Goal: Register for event/course

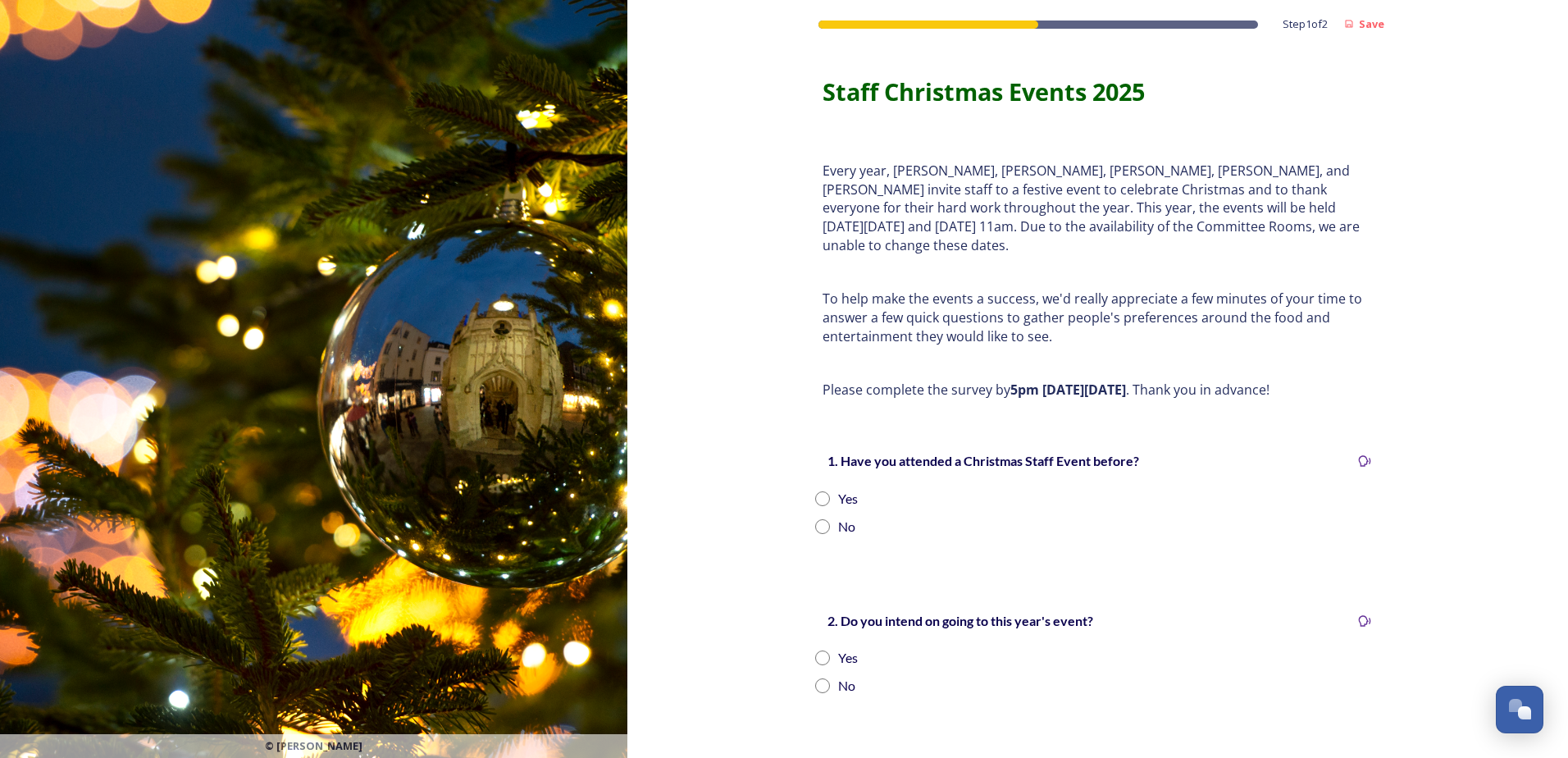
click at [820, 491] on input "radio" at bounding box center [822, 499] width 15 height 15
radio input "true"
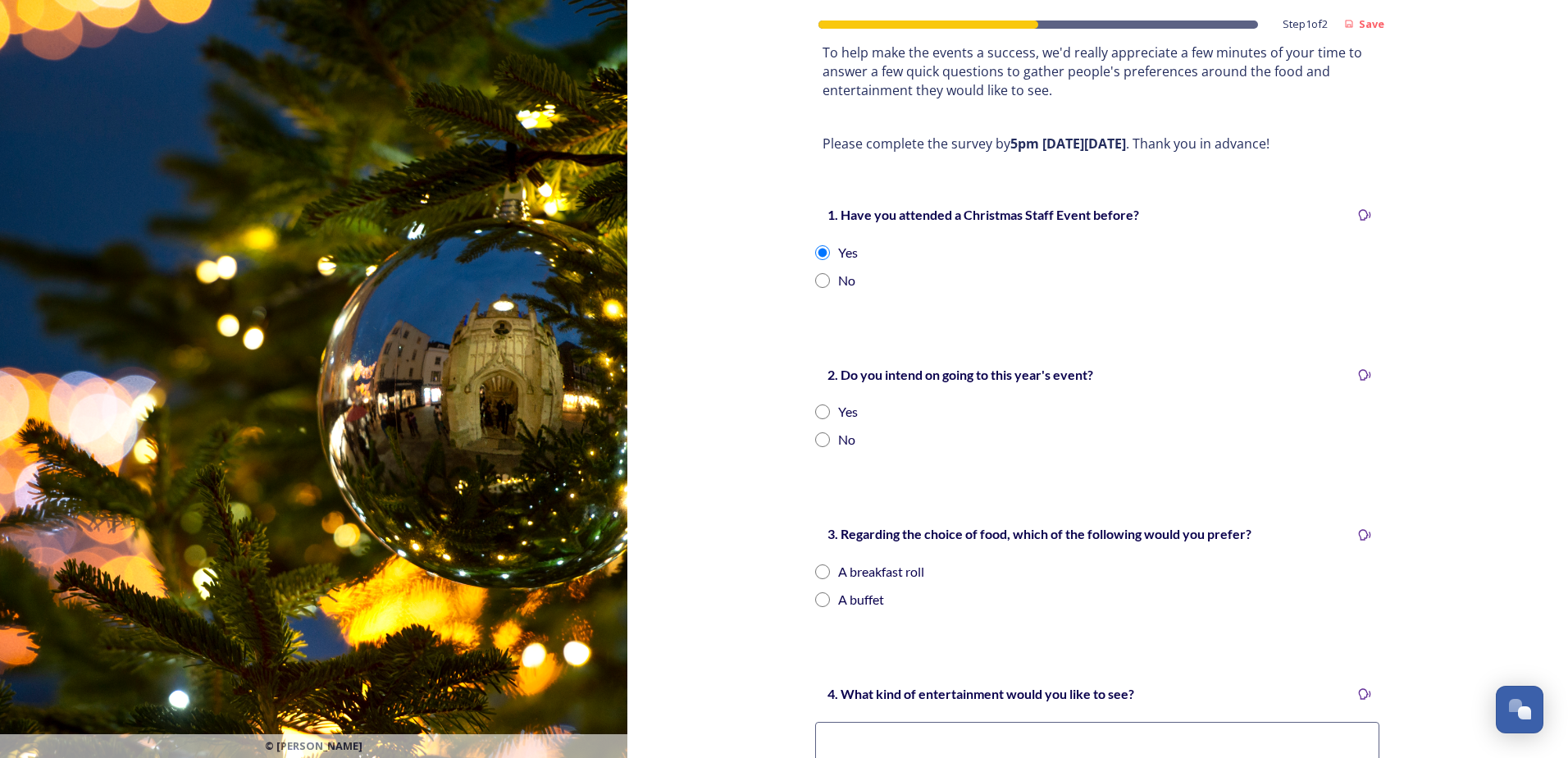
click at [815, 404] on input "radio" at bounding box center [822, 412] width 15 height 15
radio input "true"
click at [818, 592] on input "radio" at bounding box center [822, 600] width 15 height 15
radio input "true"
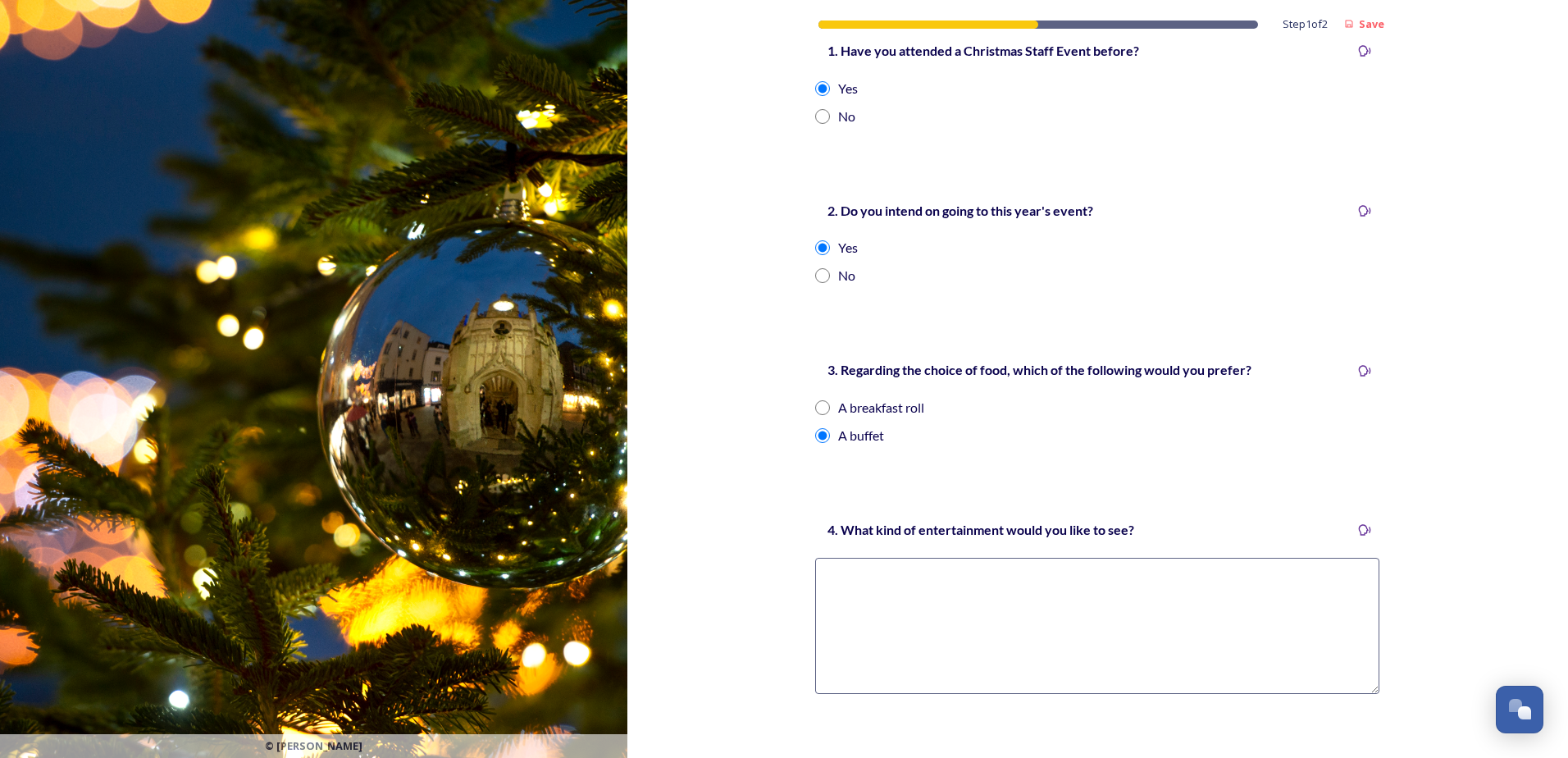
scroll to position [492, 0]
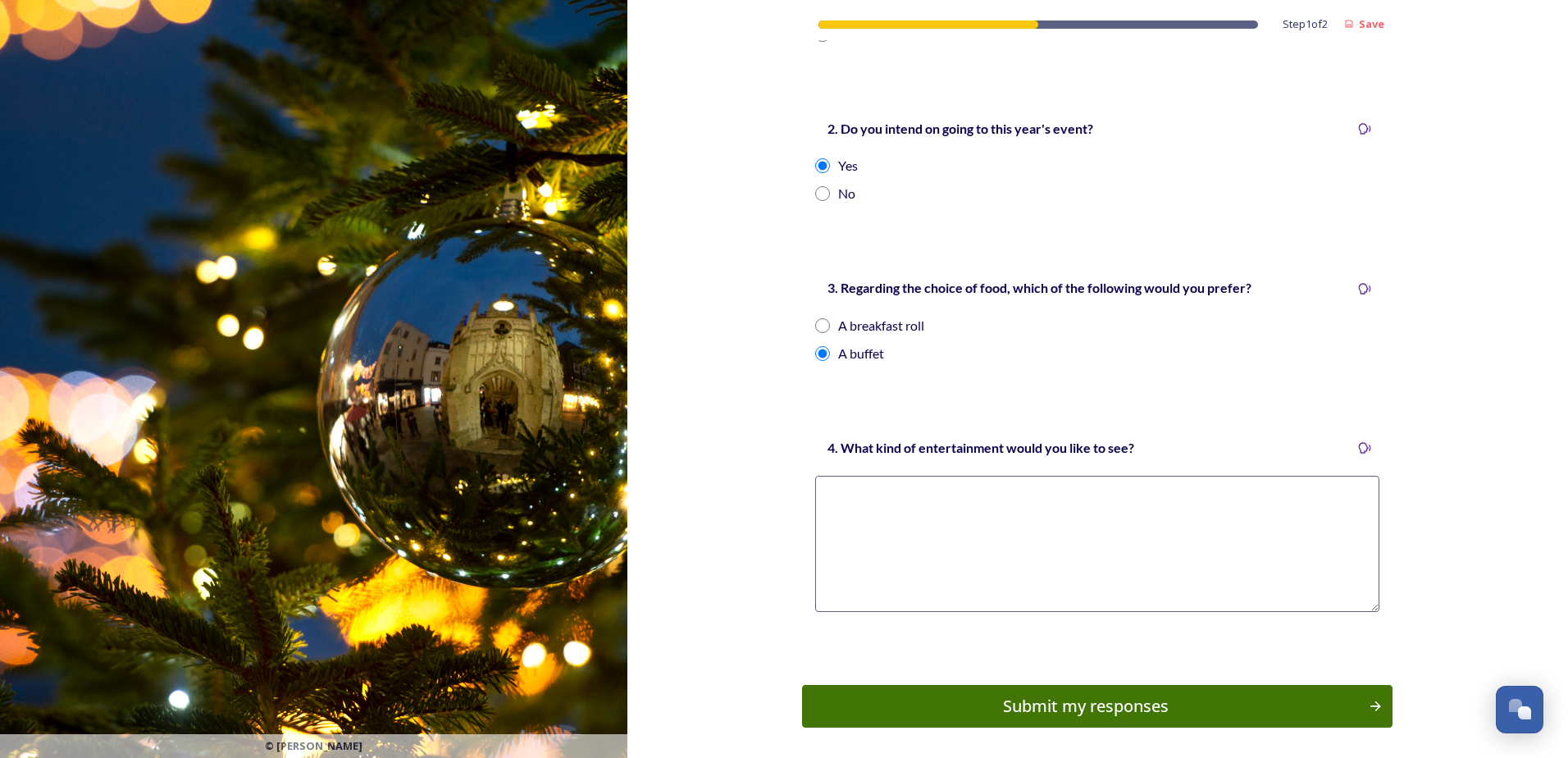
click at [876, 515] on textarea at bounding box center [1097, 543] width 564 height 136
type textarea "Quiz, karaoke"
click at [922, 685] on button "Submit my responses" at bounding box center [1098, 706] width 596 height 43
